Goal: Information Seeking & Learning: Learn about a topic

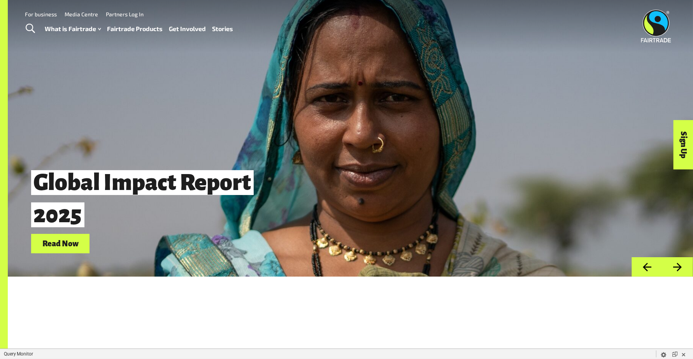
click at [133, 30] on link "Fairtrade Products" at bounding box center [135, 28] width 56 height 11
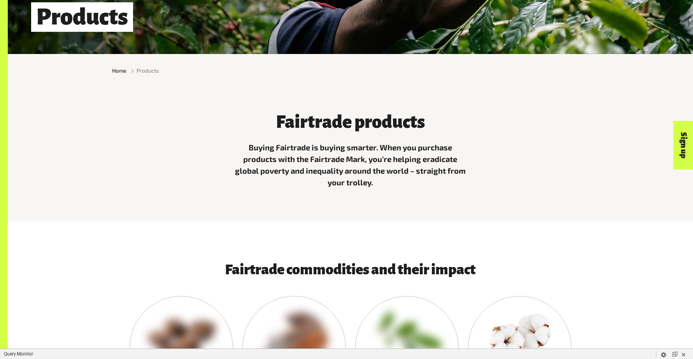
scroll to position [452, 0]
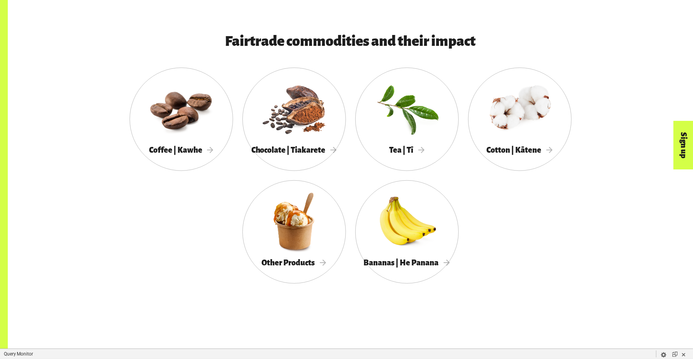
click at [176, 138] on div at bounding box center [181, 108] width 103 height 67
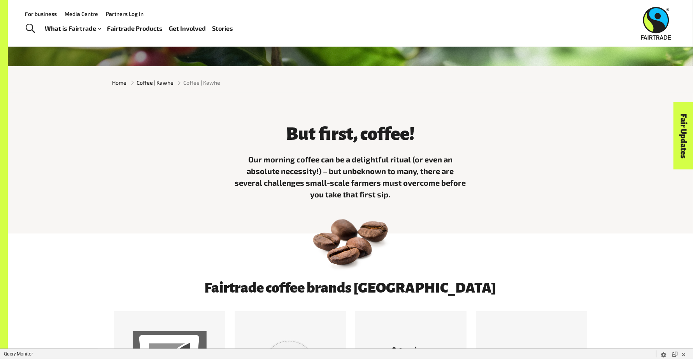
scroll to position [339, 0]
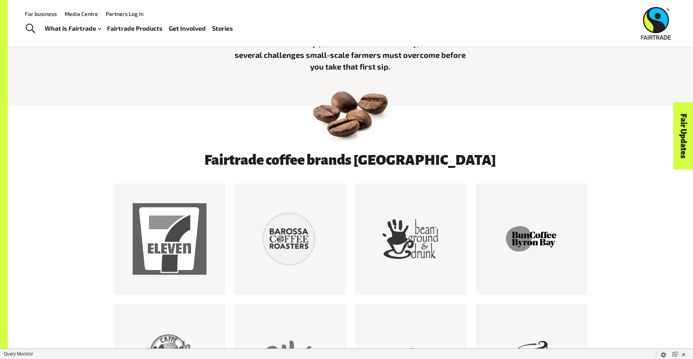
click at [123, 127] on div at bounding box center [350, 129] width 685 height 47
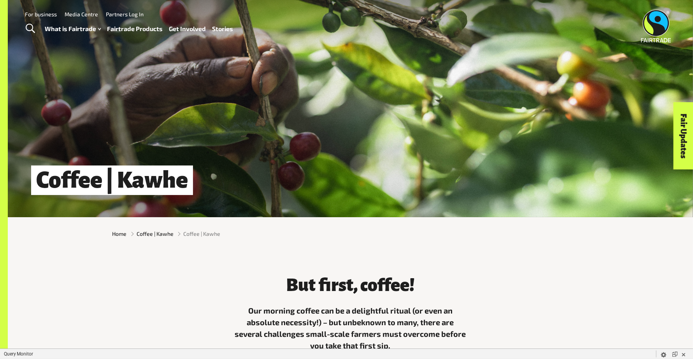
scroll to position [0, 0]
